Goal: Task Accomplishment & Management: Manage account settings

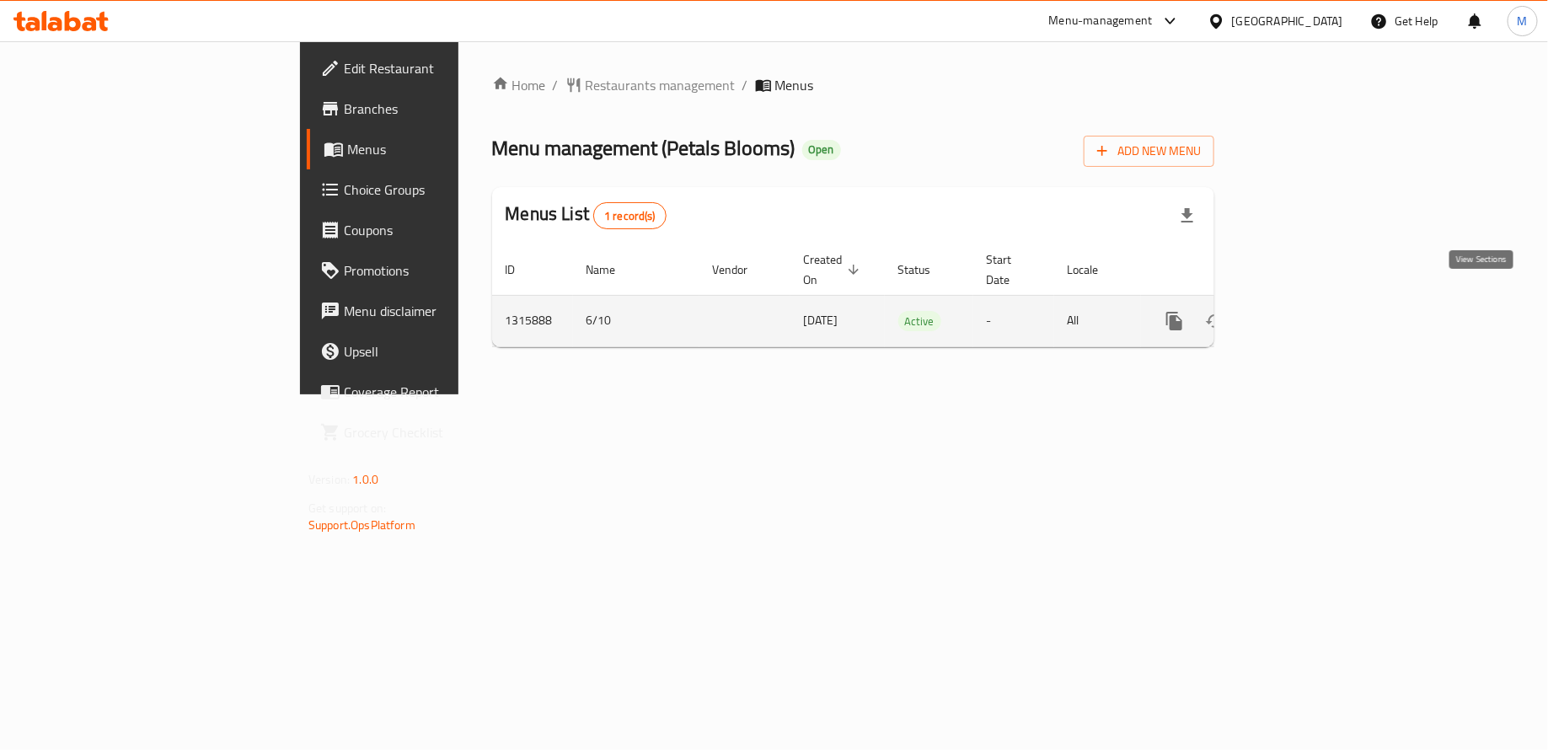
click at [1304, 314] on icon "enhanced table" at bounding box center [1296, 321] width 15 height 15
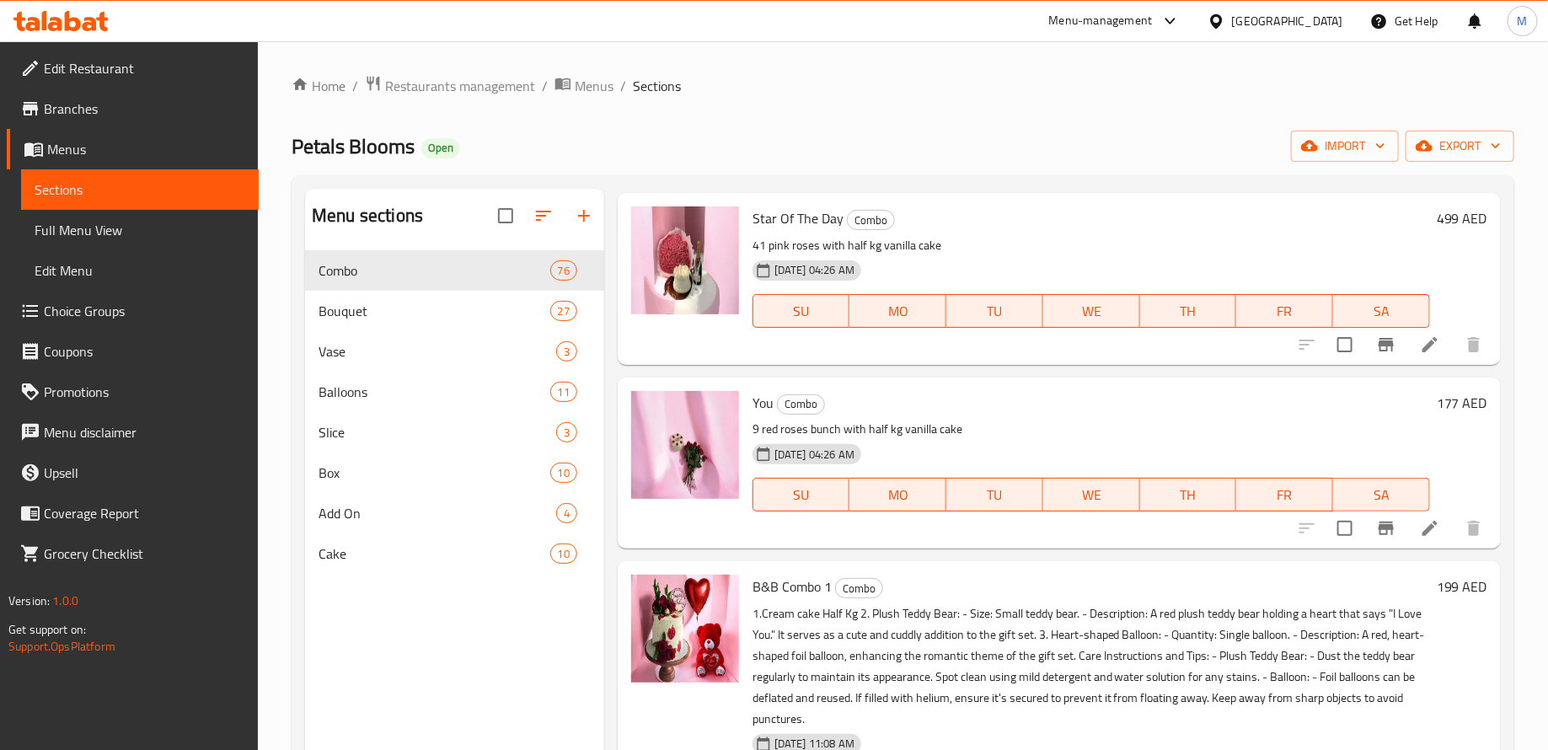
scroll to position [238, 0]
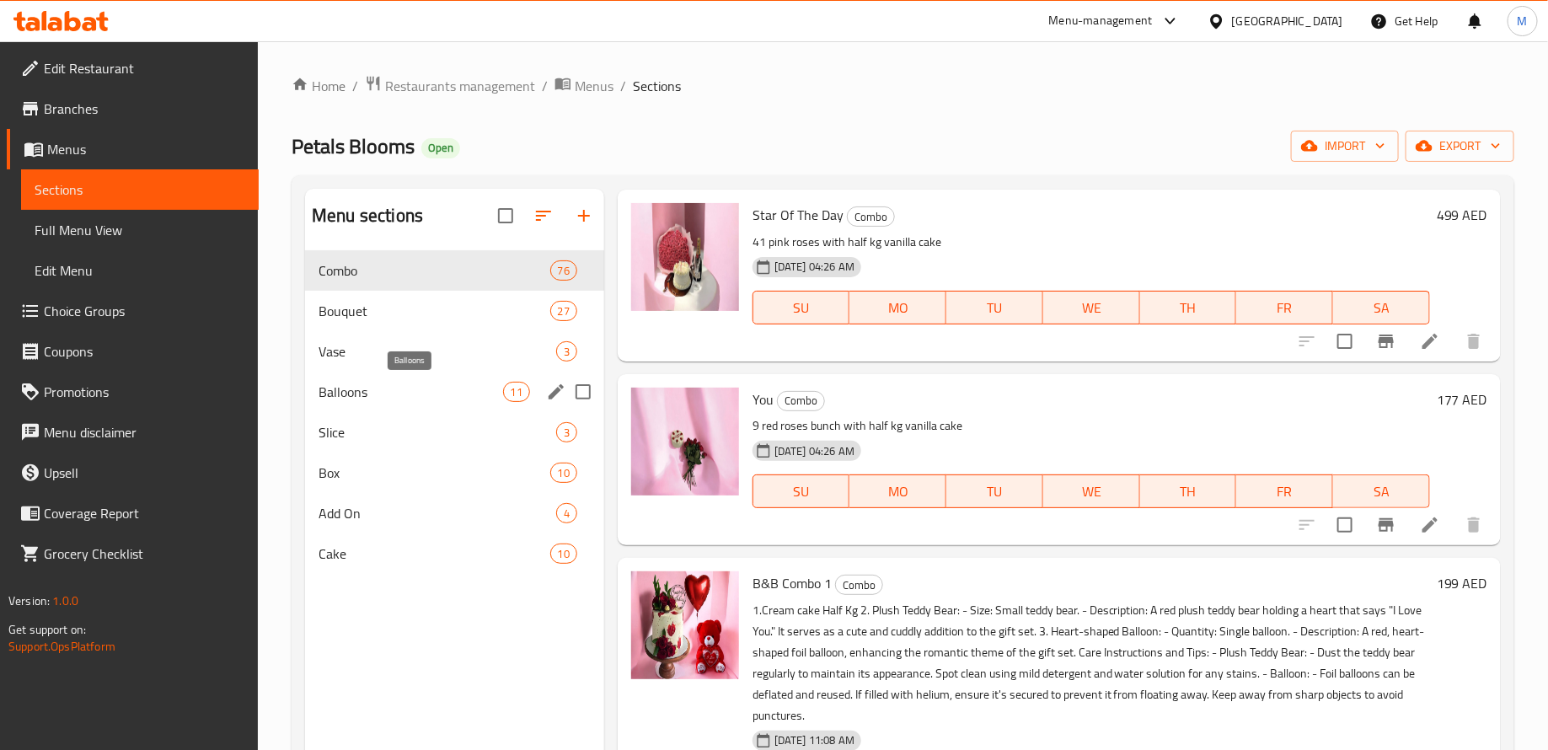
click at [429, 389] on span "Balloons" at bounding box center [411, 392] width 184 height 20
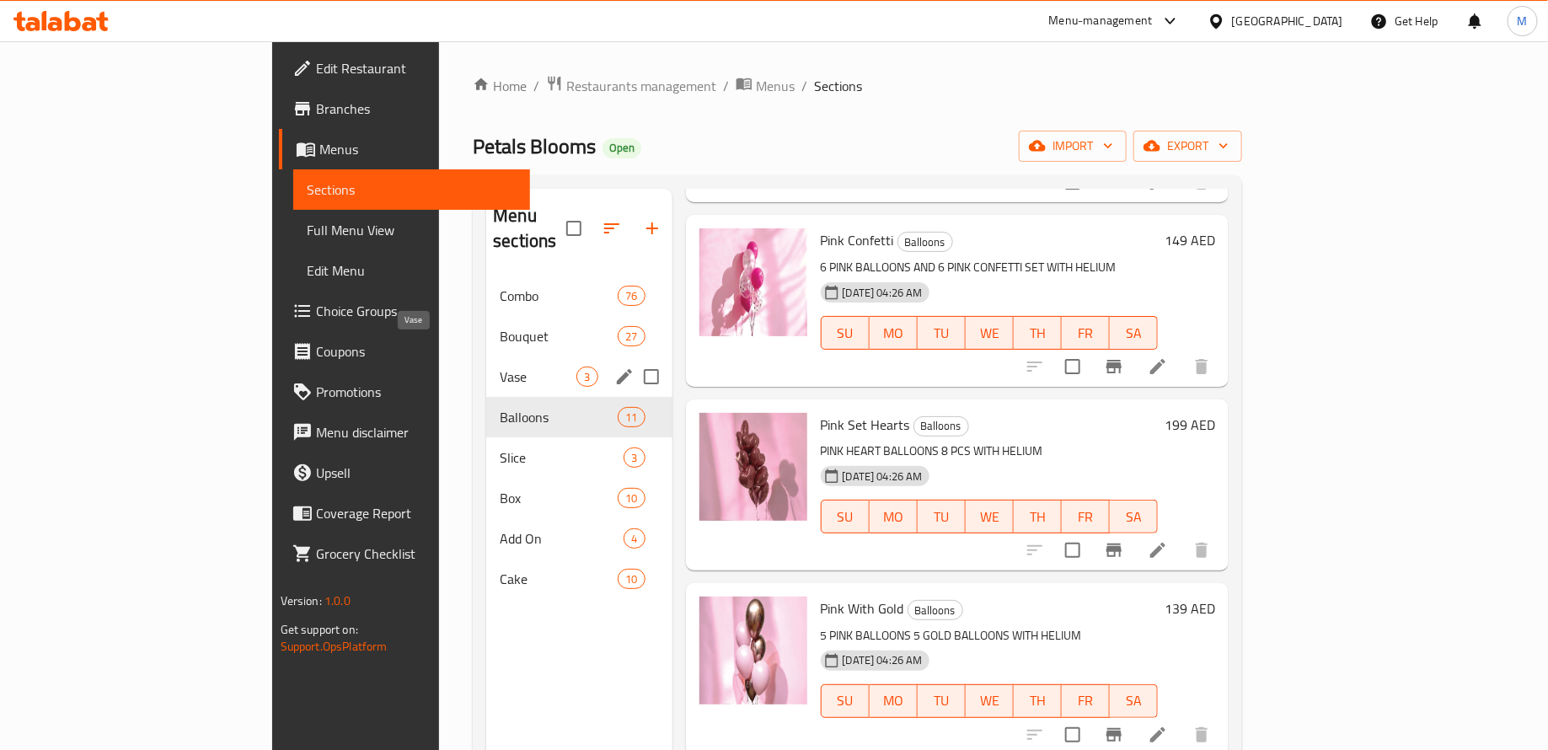
click at [500, 367] on span "Vase" at bounding box center [538, 377] width 77 height 20
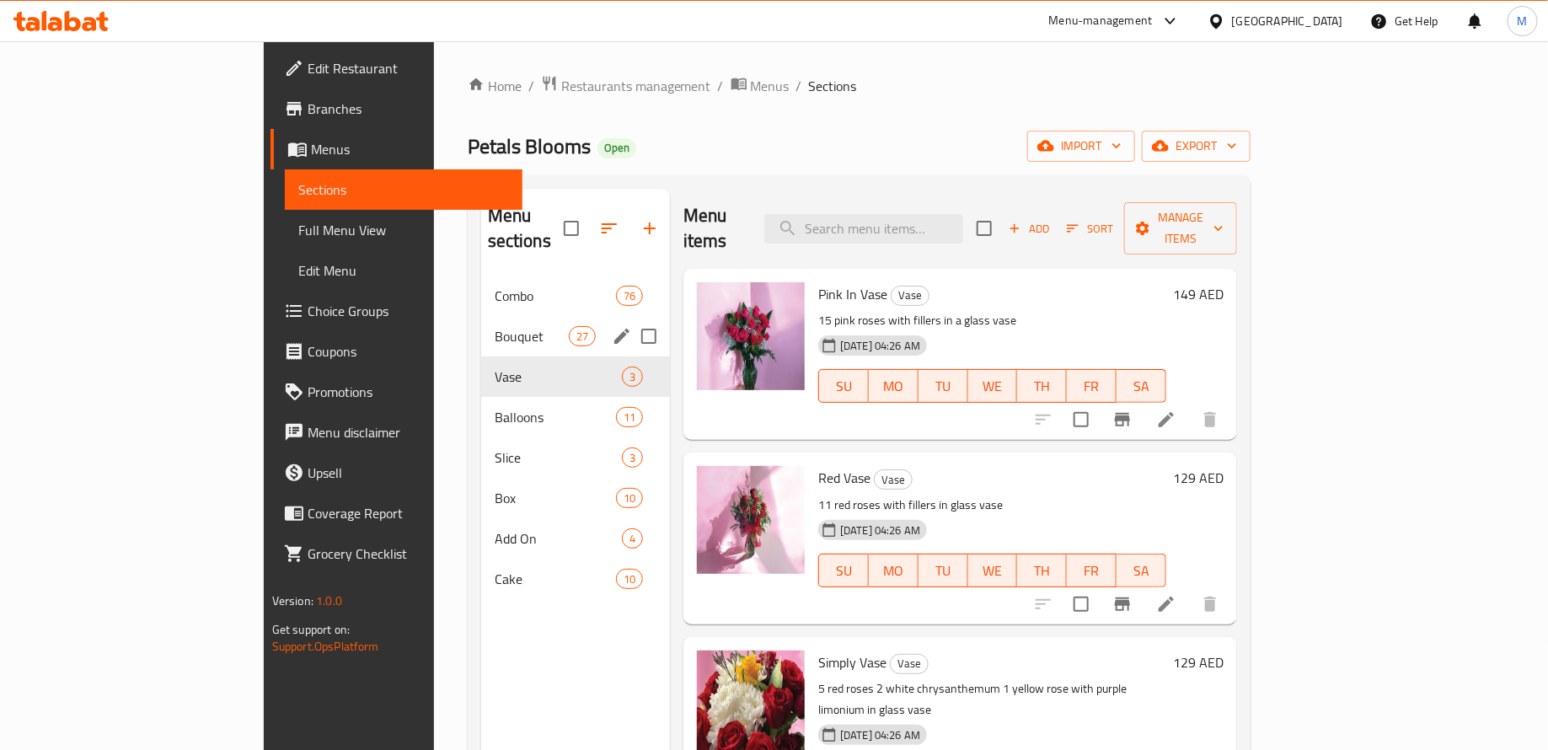
click at [481, 326] on div "Bouquet 27" at bounding box center [575, 336] width 189 height 40
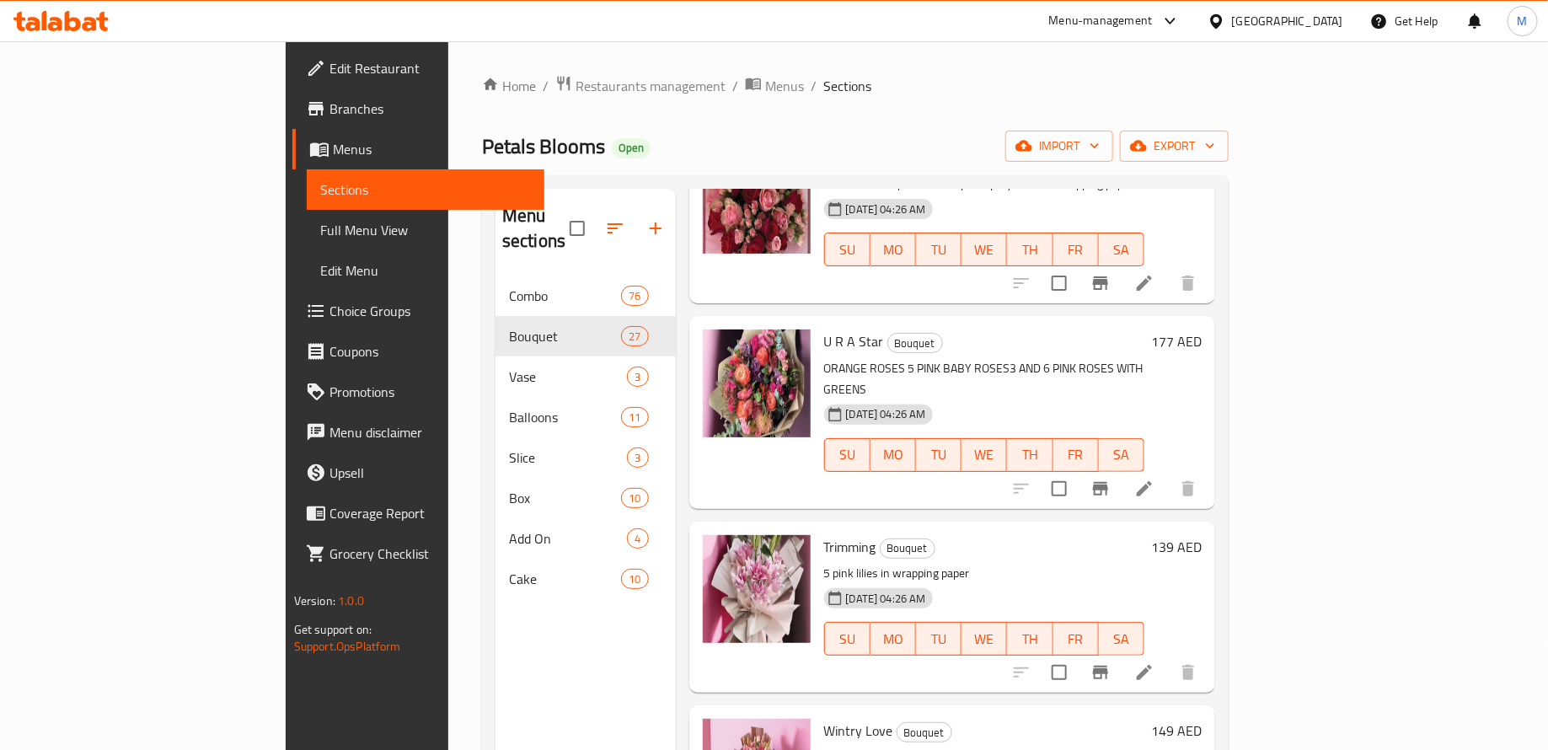
scroll to position [1639, 0]
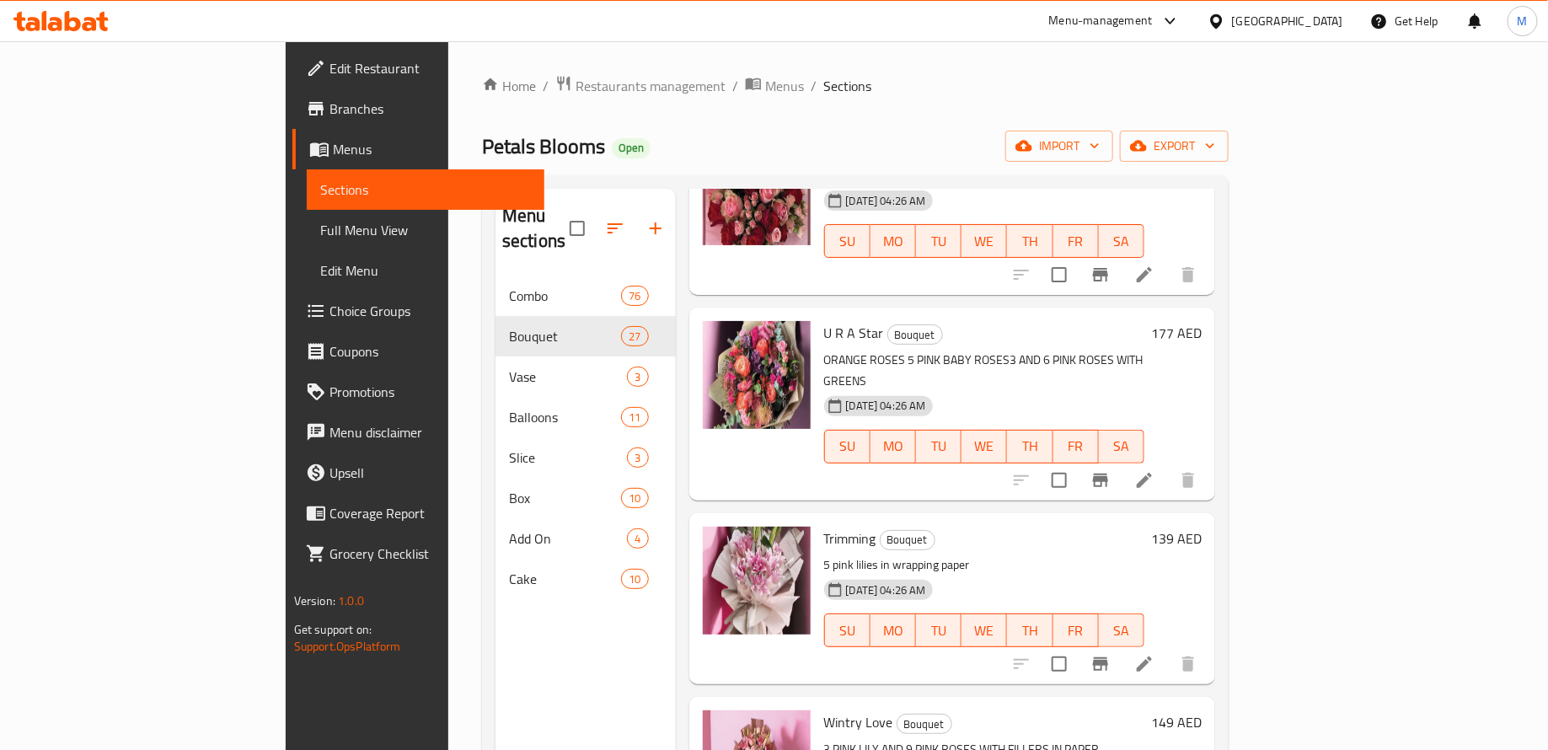
click at [676, 476] on div "Menu items Add Sort Manage items New Arrival Bouquet 100 red roses bouquet [DAT…" at bounding box center [946, 564] width 540 height 750
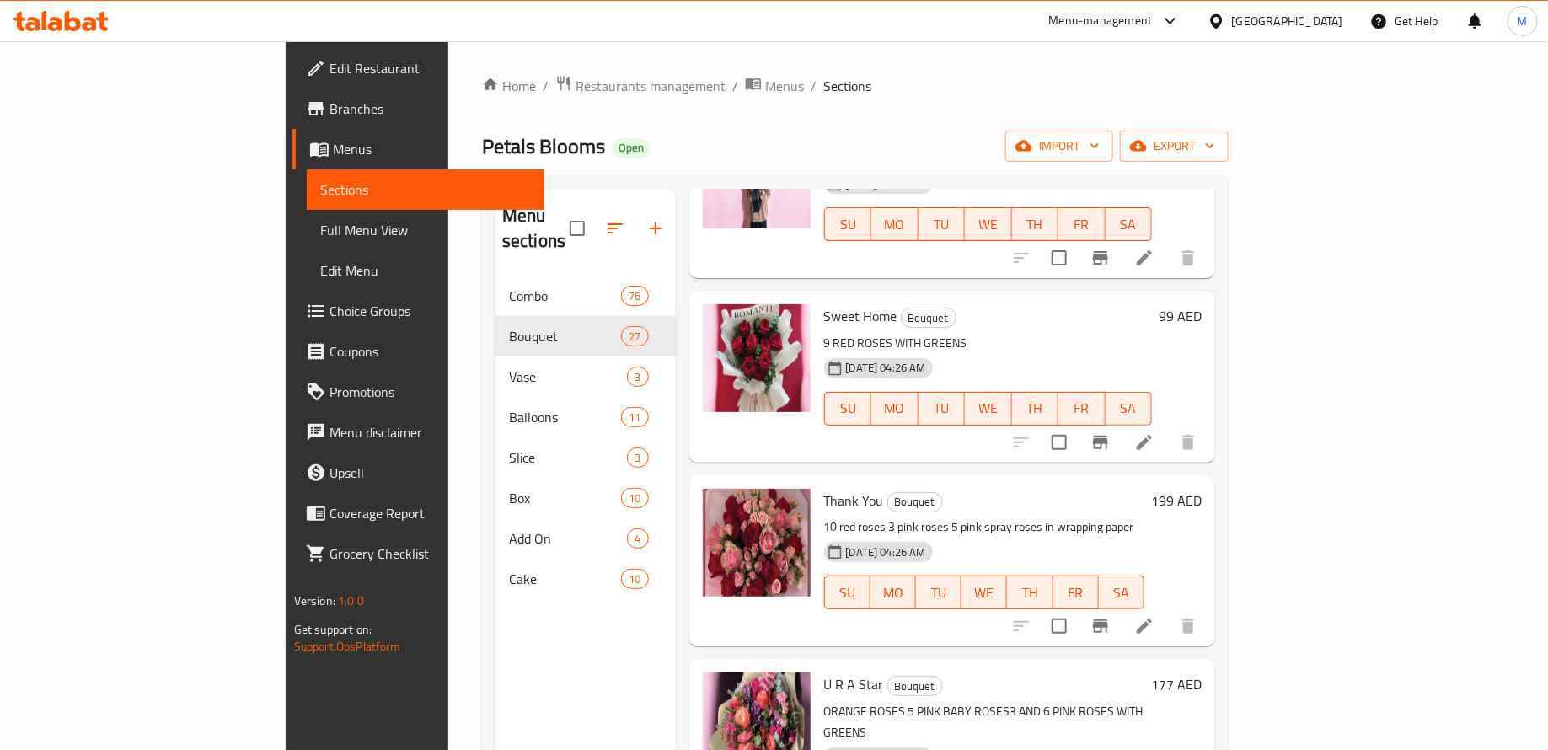
scroll to position [0, 0]
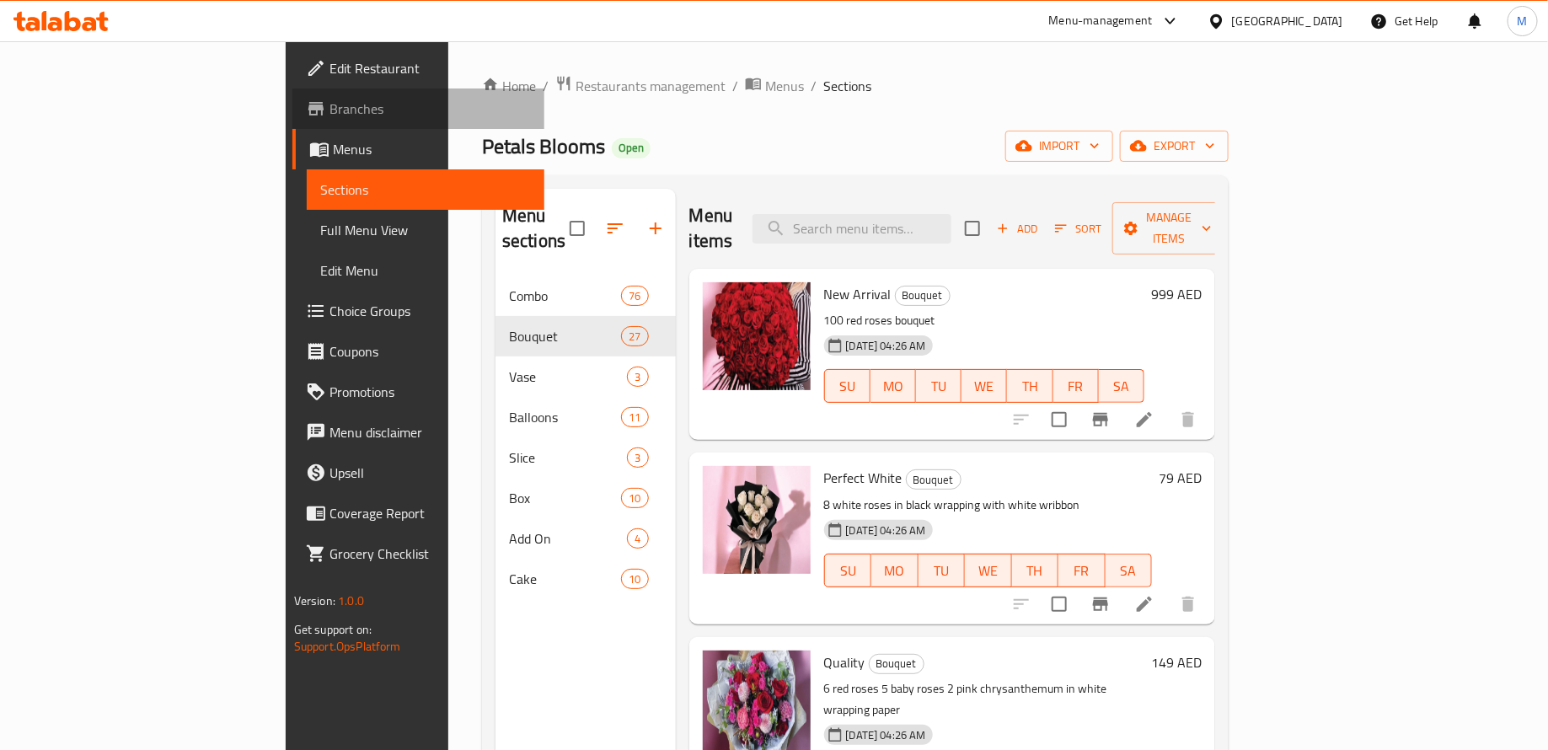
click at [292, 119] on link "Branches" at bounding box center [418, 108] width 252 height 40
